Goal: Browse casually

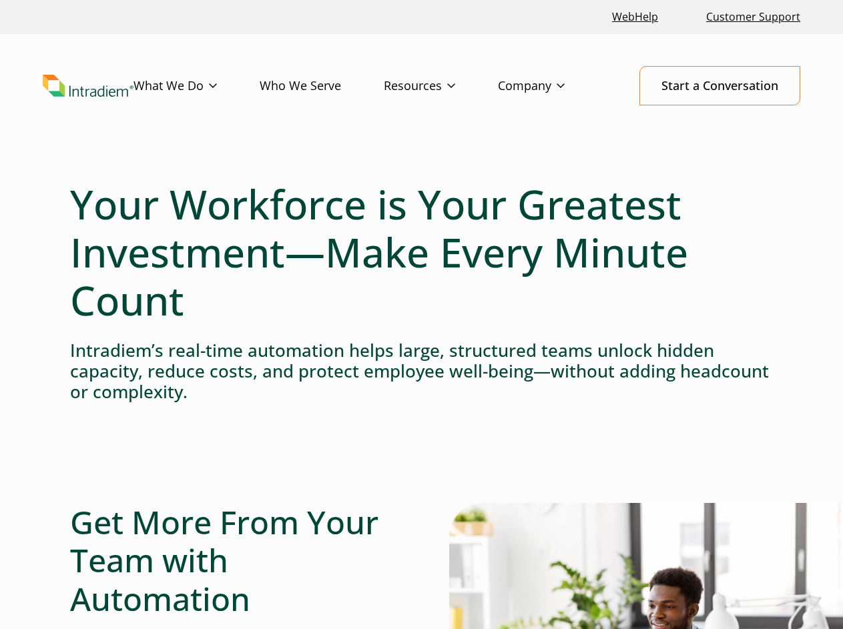
click at [421, 314] on h1 "Your Workforce is Your Greatest Investment—Make Every Minute Count" at bounding box center [421, 252] width 702 height 144
